Goal: Task Accomplishment & Management: Use online tool/utility

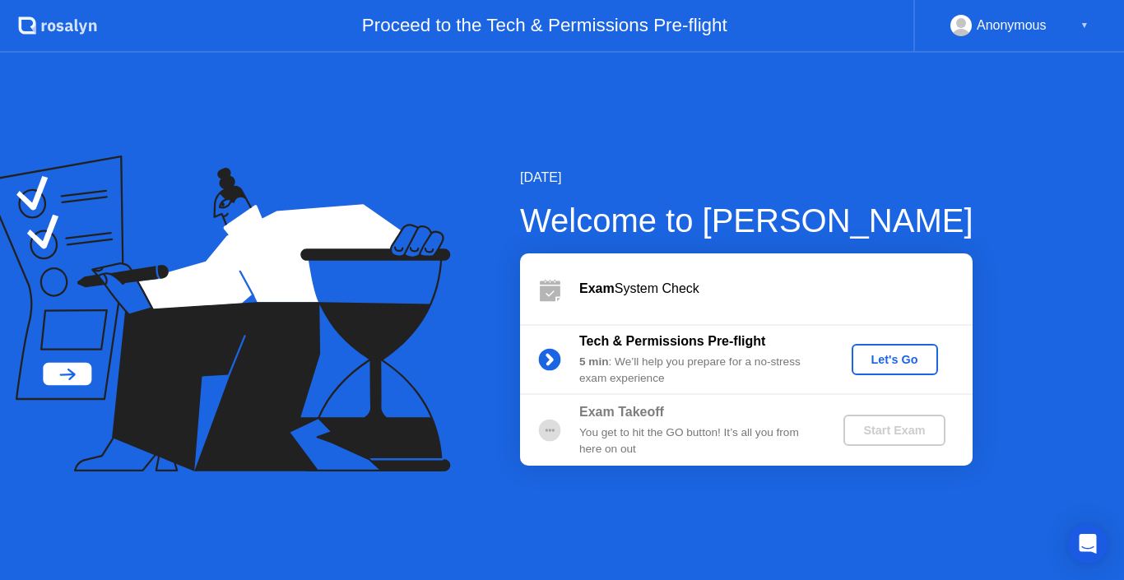
click at [902, 359] on div "Let's Go" at bounding box center [894, 359] width 73 height 13
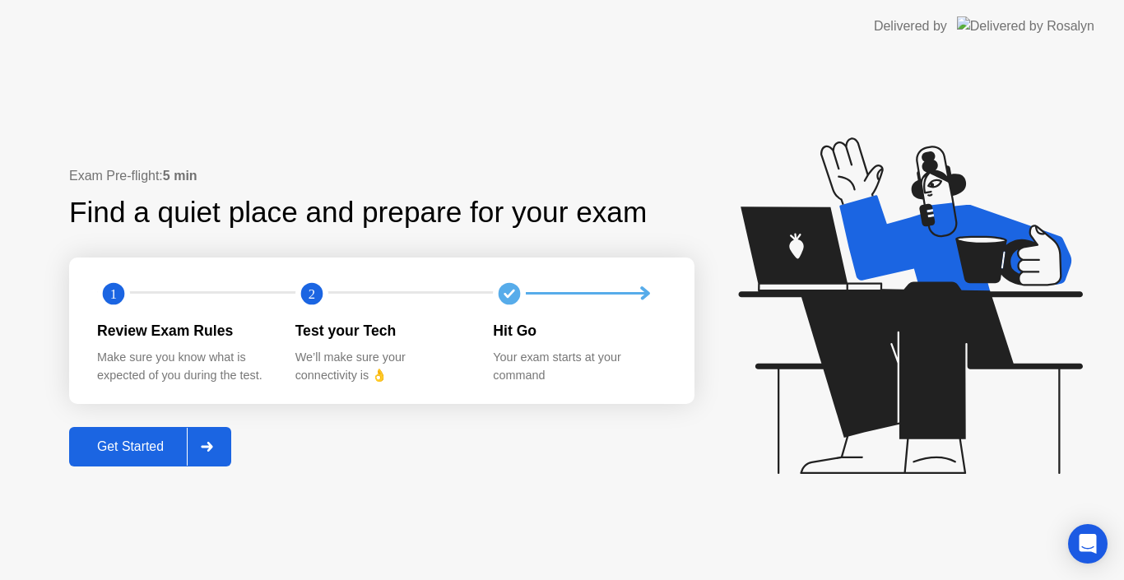
click at [126, 443] on div "Get Started" at bounding box center [130, 446] width 113 height 15
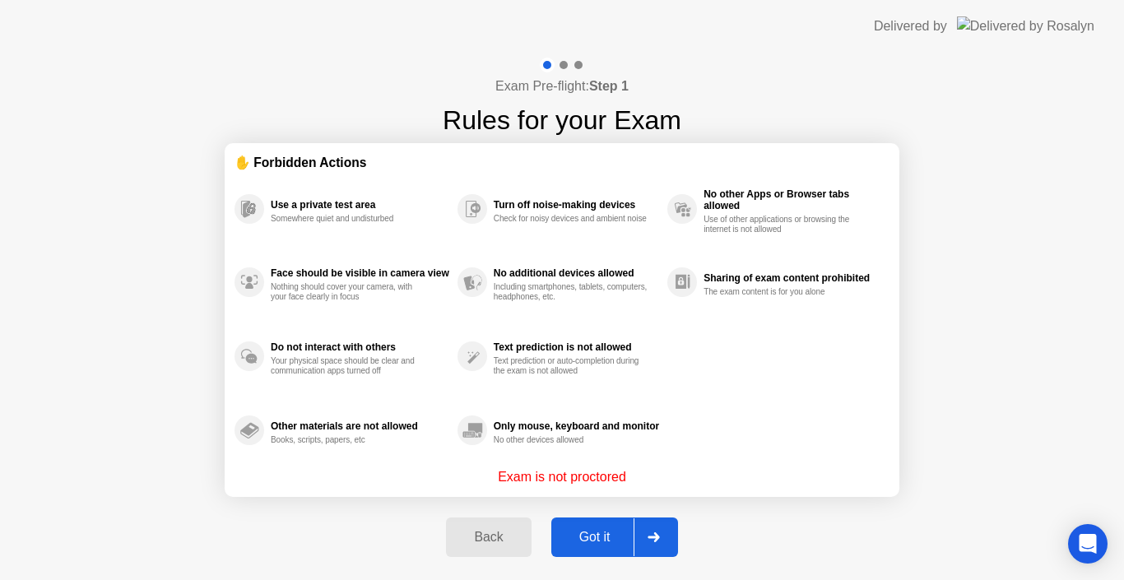
click at [600, 542] on div "Got it" at bounding box center [594, 537] width 77 height 15
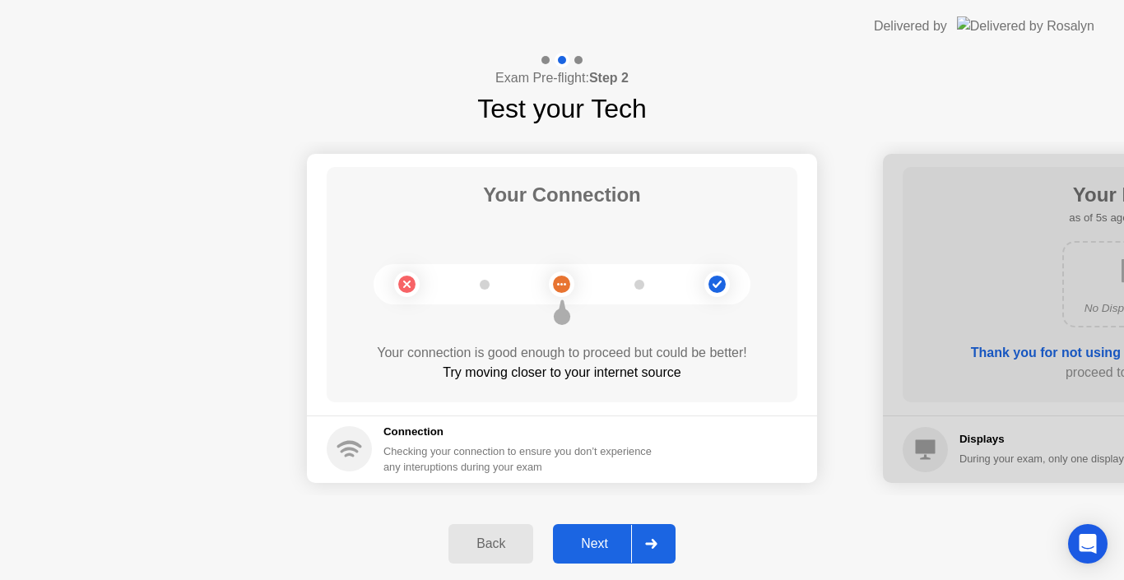
click at [604, 536] on div "Next" at bounding box center [594, 543] width 73 height 15
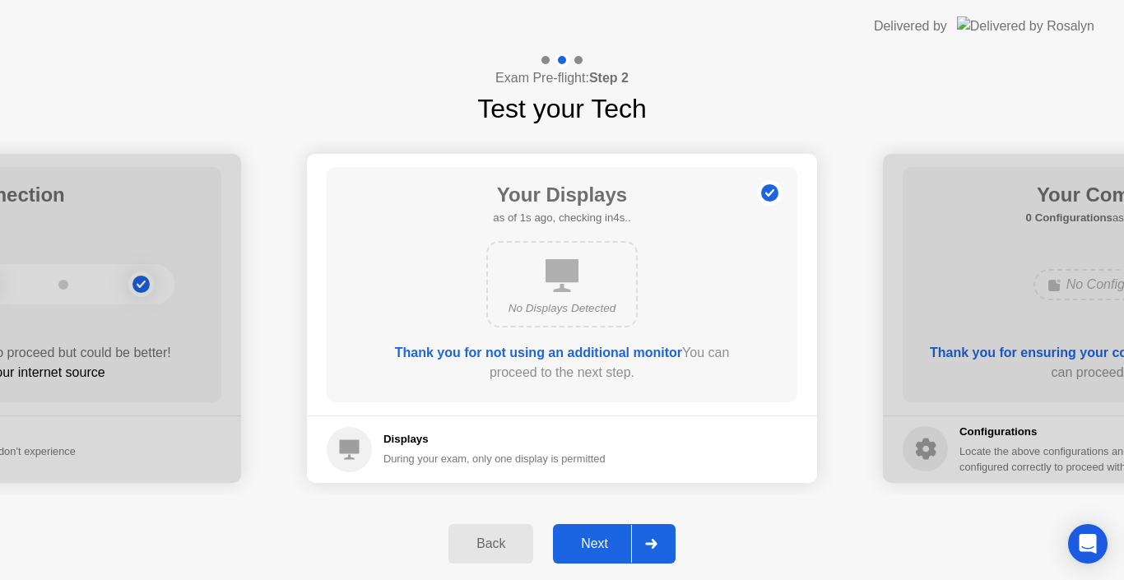
click at [602, 539] on div "Next" at bounding box center [594, 543] width 73 height 15
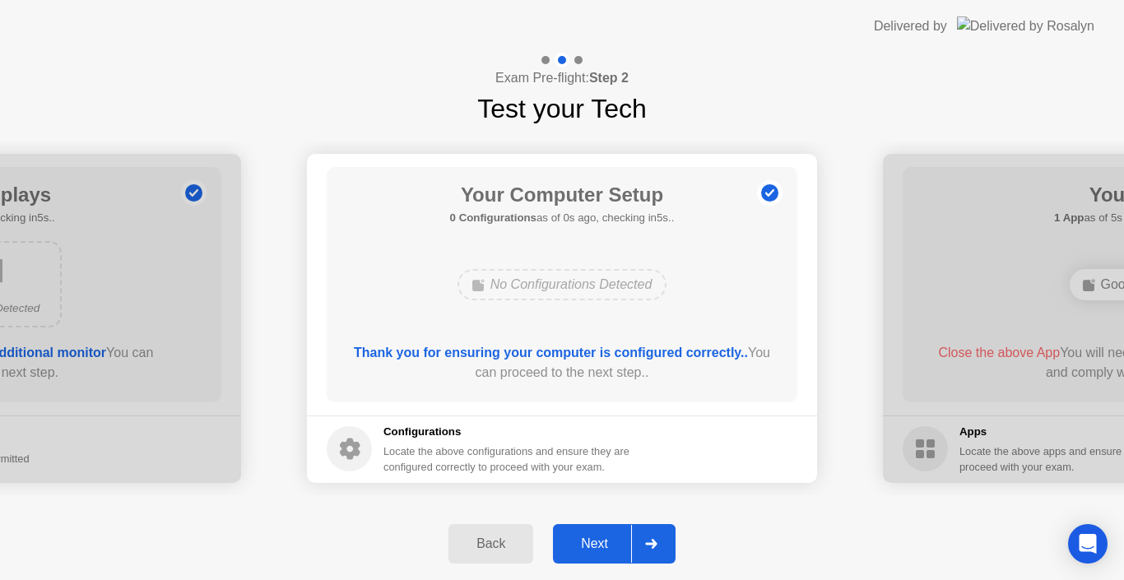
click at [604, 548] on div "Next" at bounding box center [594, 543] width 73 height 15
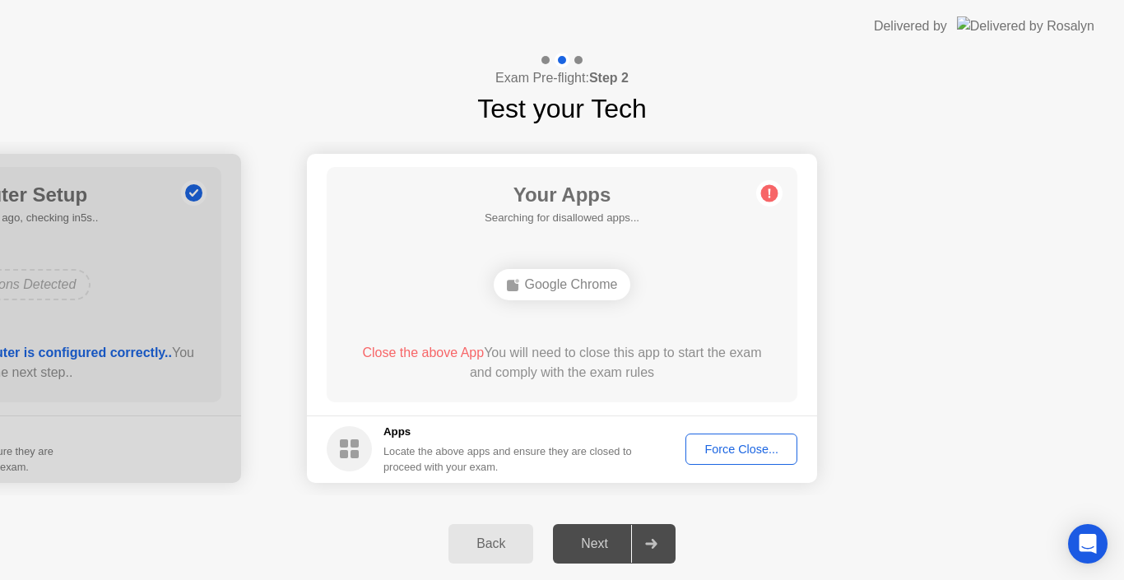
click at [718, 453] on div "Force Close..." at bounding box center [741, 449] width 100 height 13
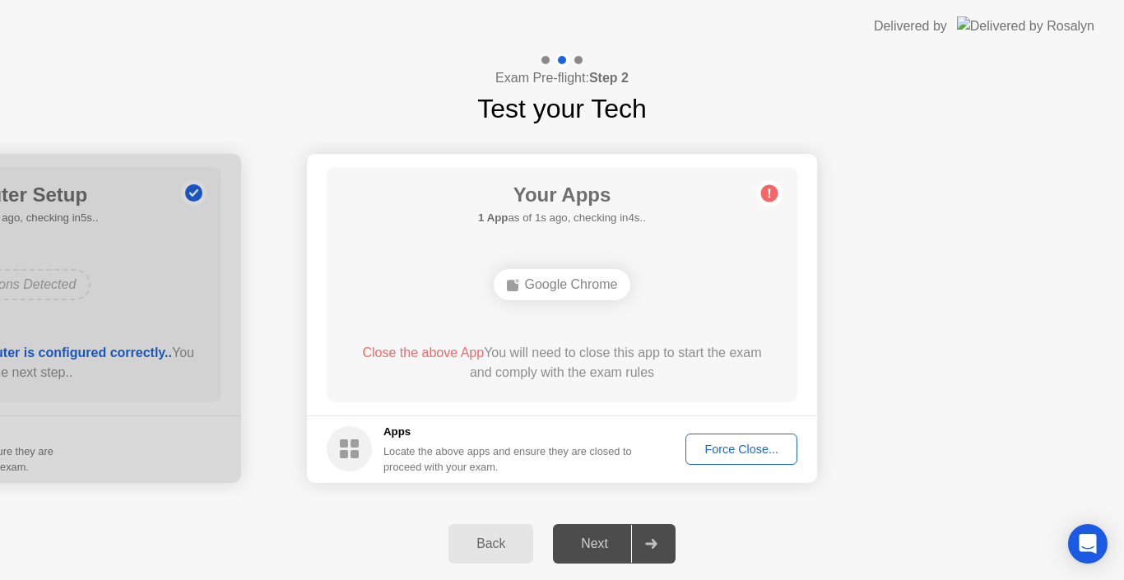
click at [657, 549] on div at bounding box center [650, 544] width 39 height 38
click at [658, 550] on div at bounding box center [650, 544] width 39 height 38
click at [738, 462] on button "Force Close..." at bounding box center [741, 449] width 112 height 31
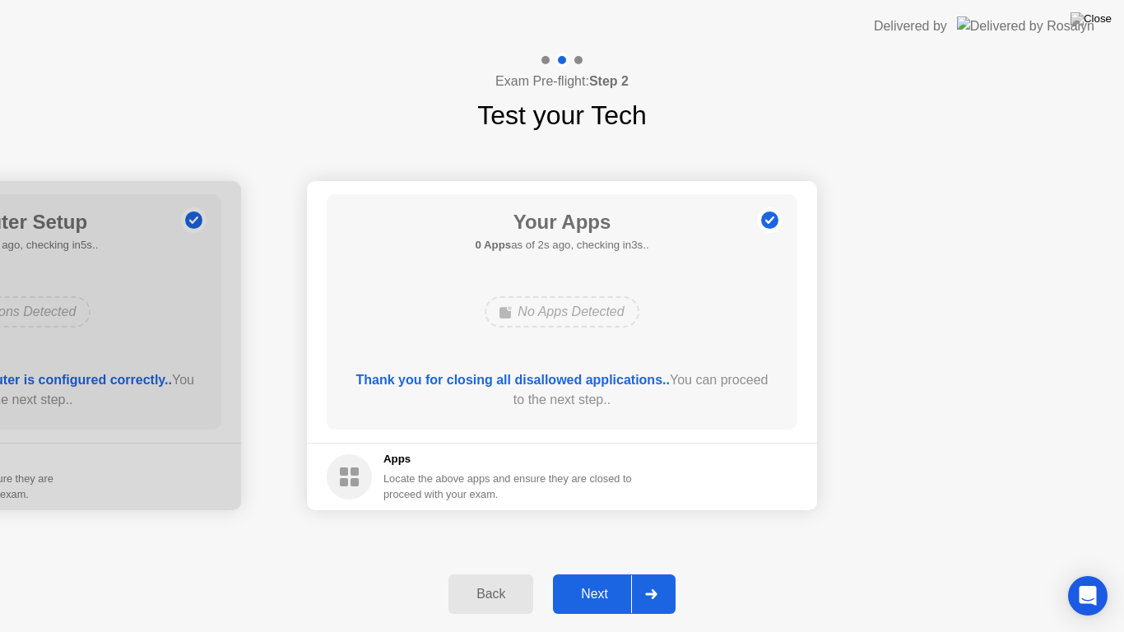
click at [599, 579] on div "Next" at bounding box center [594, 594] width 73 height 15
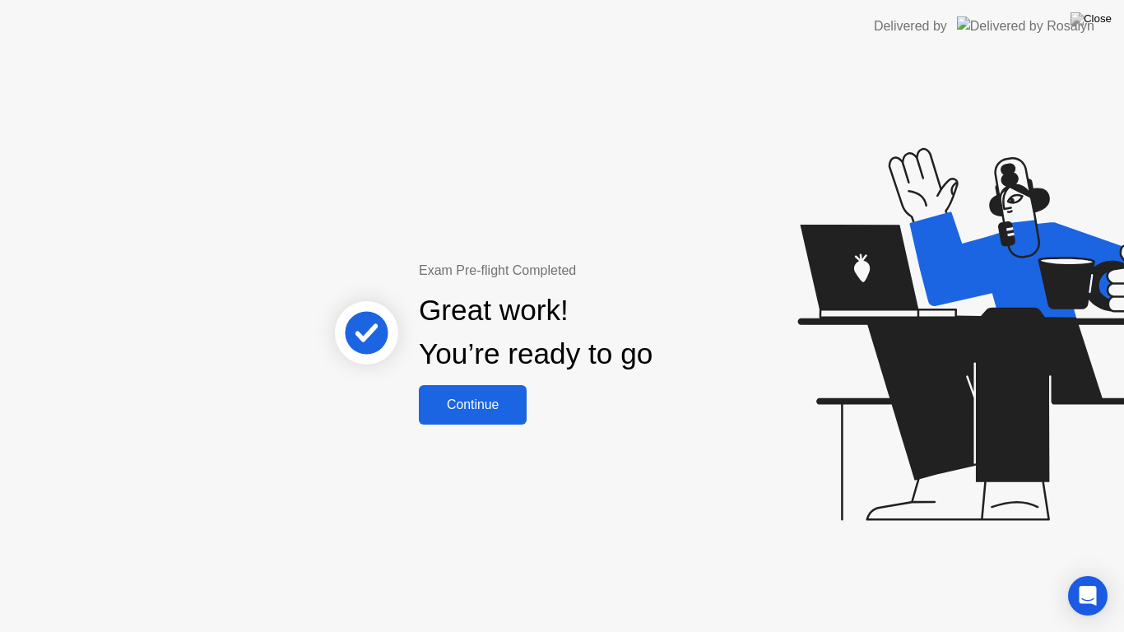
click at [508, 389] on button "Continue" at bounding box center [473, 404] width 108 height 39
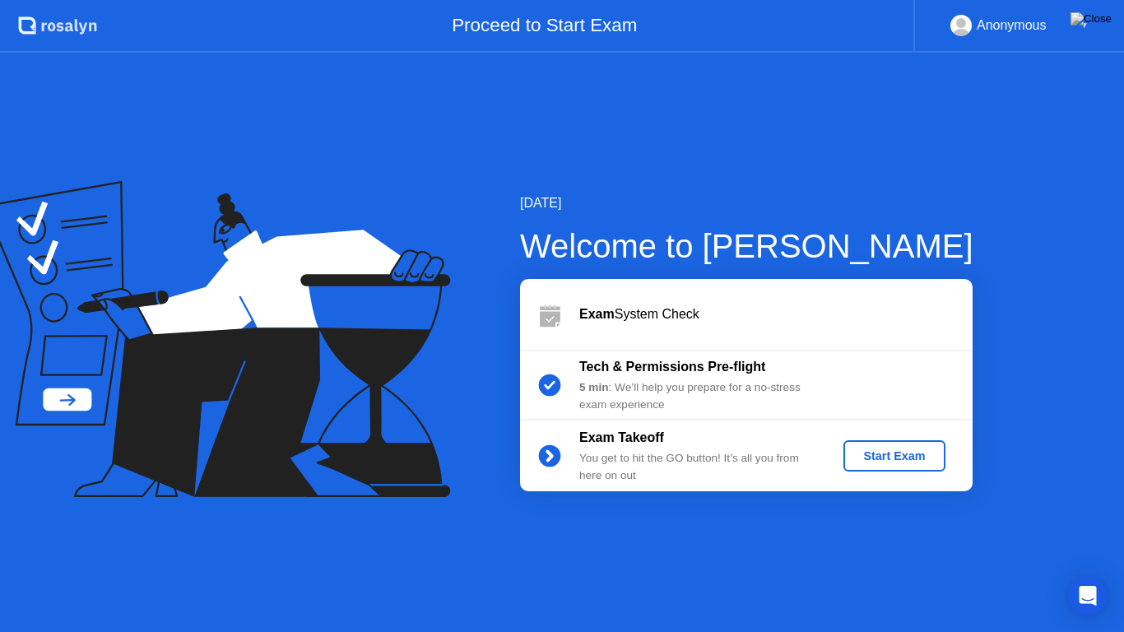
click at [883, 449] on div "Start Exam" at bounding box center [894, 455] width 88 height 13
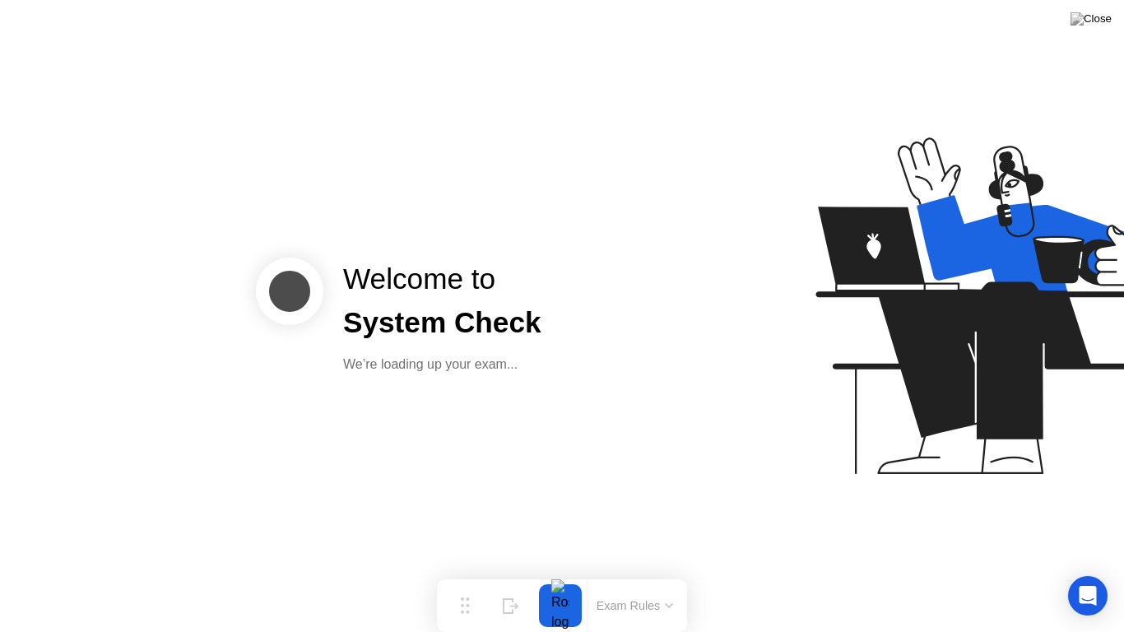
click at [629, 579] on button "Exam Rules" at bounding box center [635, 605] width 87 height 15
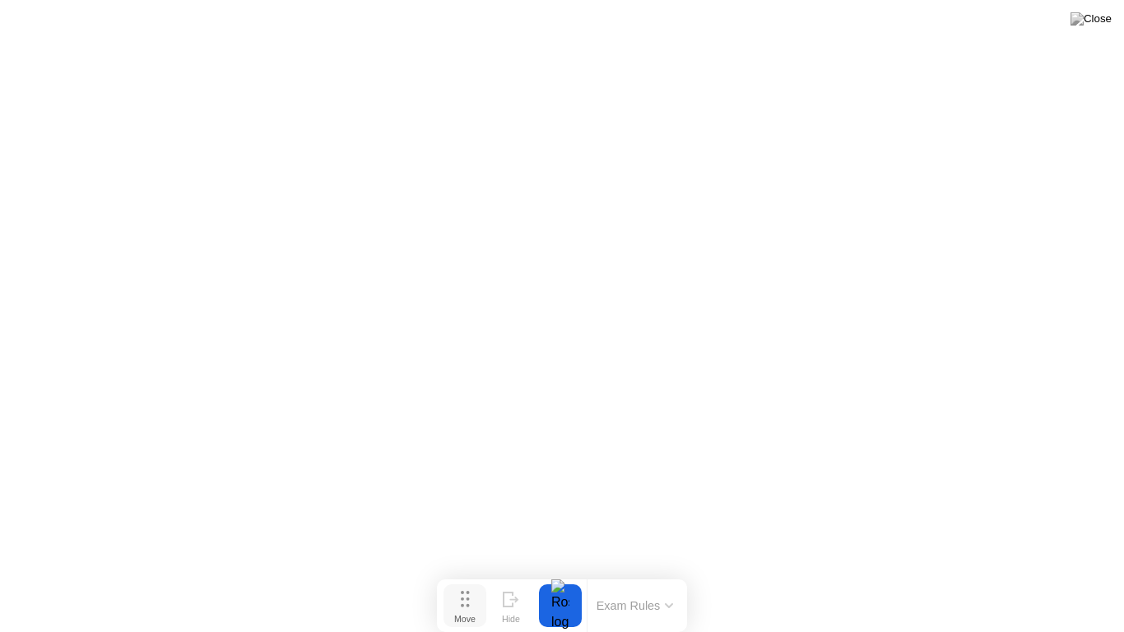
click at [474, 579] on button "Move" at bounding box center [464, 605] width 43 height 43
click div "End Proctoring Session"
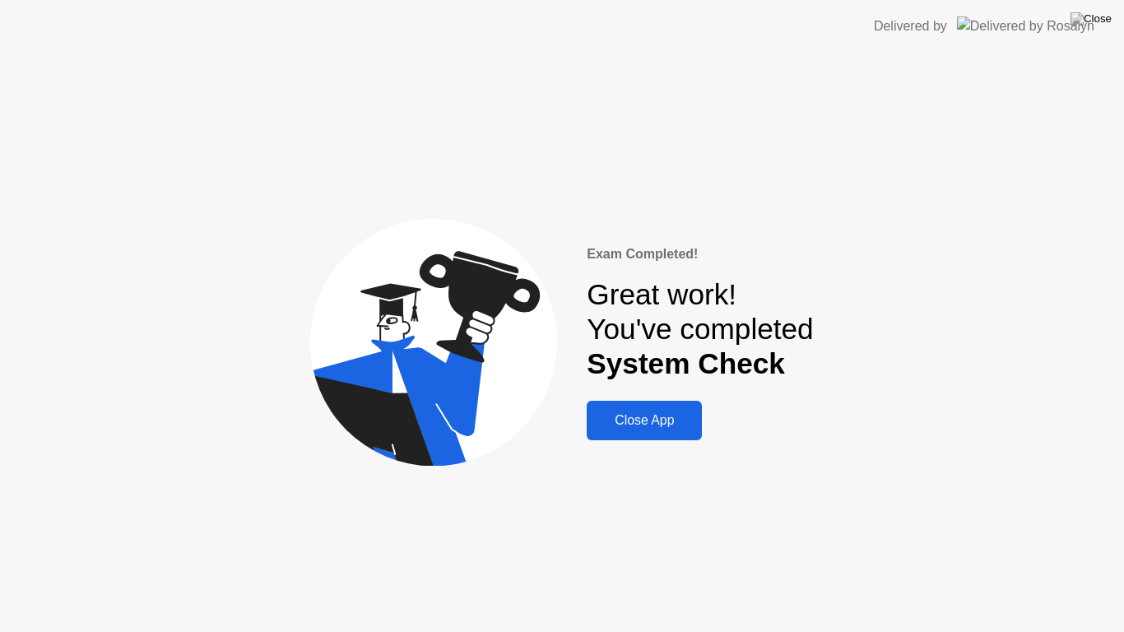
click at [685, 345] on div "Great work! You've completed System Check" at bounding box center [700, 329] width 226 height 104
click at [655, 426] on div "Close App" at bounding box center [644, 420] width 105 height 15
